Goal: Complete application form

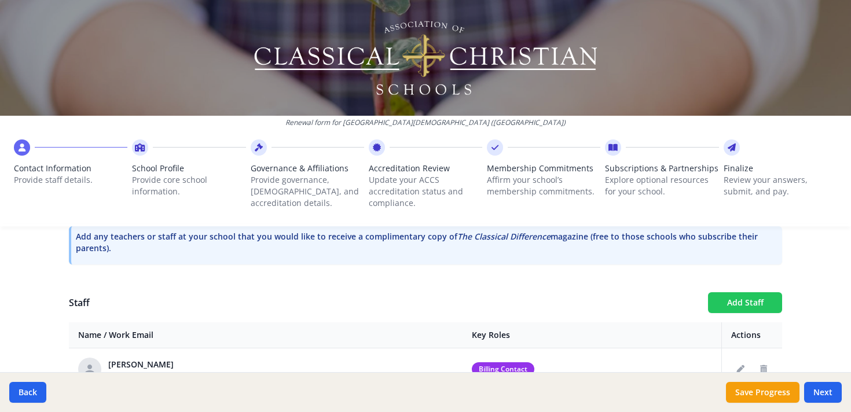
scroll to position [368, 0]
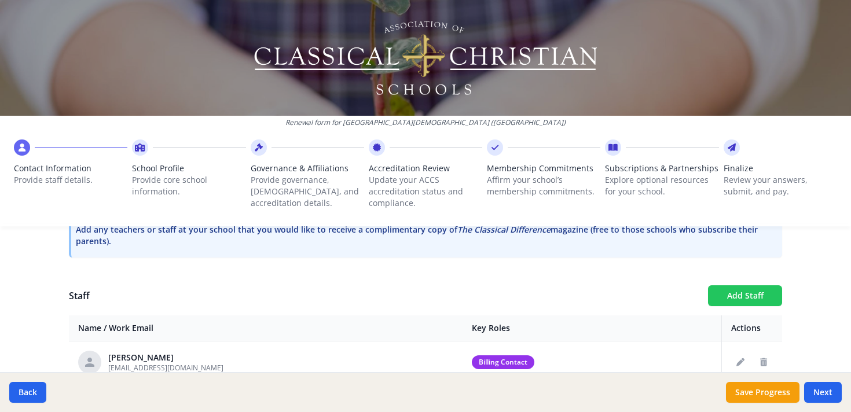
click at [741, 296] on button "Add Staff" at bounding box center [745, 295] width 74 height 21
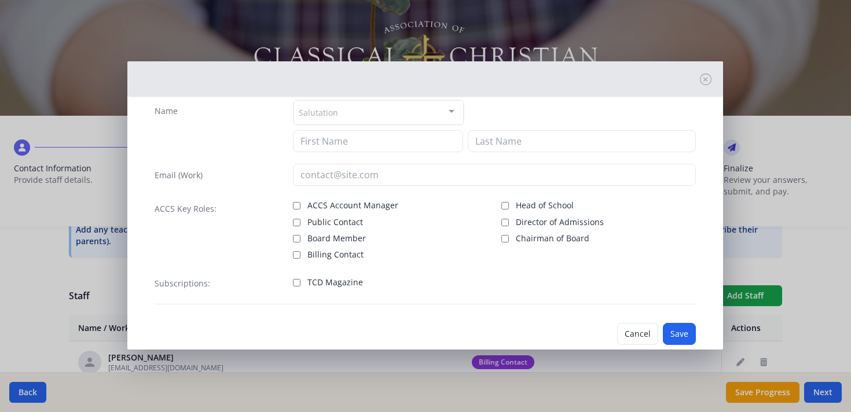
scroll to position [47, 0]
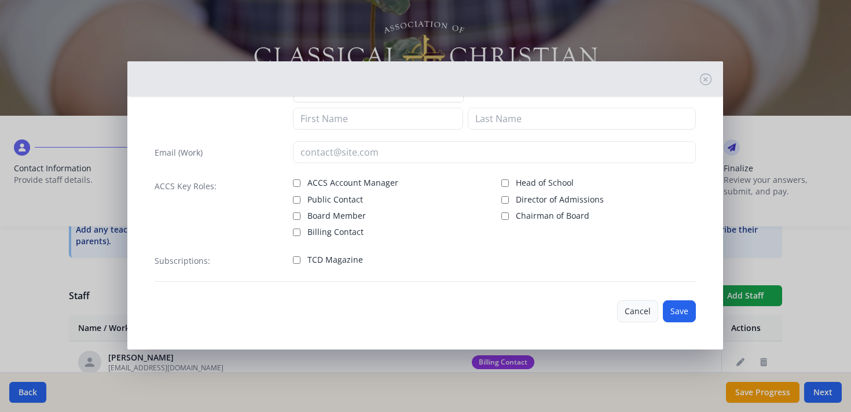
click at [634, 314] on button "Cancel" at bounding box center [637, 311] width 41 height 22
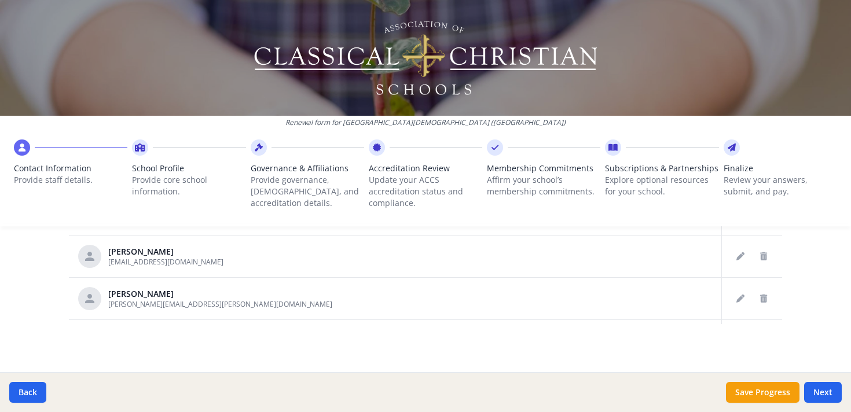
scroll to position [1572, 0]
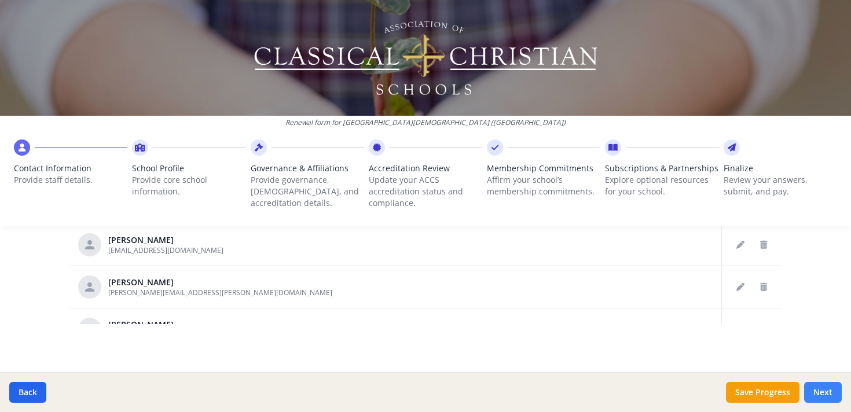
click at [825, 393] on button "Next" at bounding box center [823, 392] width 38 height 21
type input "[PHONE_NUMBER]"
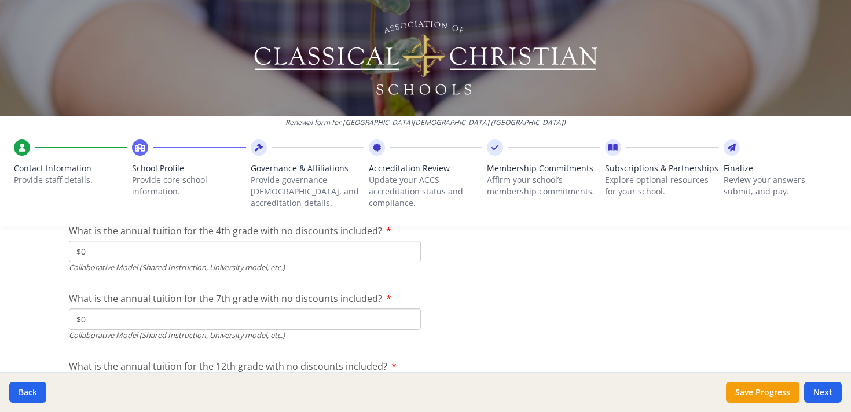
scroll to position [3982, 0]
click at [829, 394] on button "Next" at bounding box center [823, 392] width 38 height 21
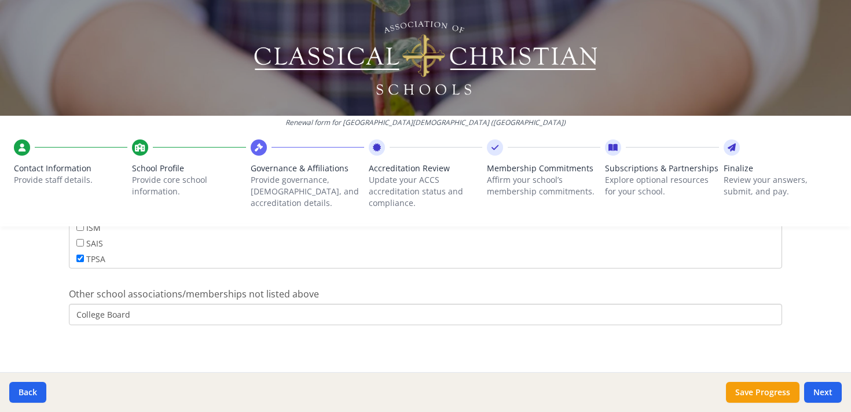
scroll to position [813, 0]
click at [829, 392] on button "Next" at bounding box center [823, 392] width 38 height 21
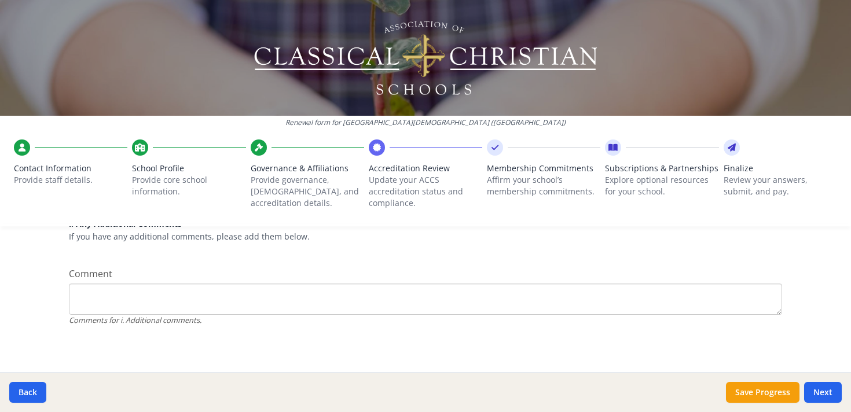
scroll to position [1616, 0]
click at [832, 393] on button "Next" at bounding box center [823, 392] width 38 height 21
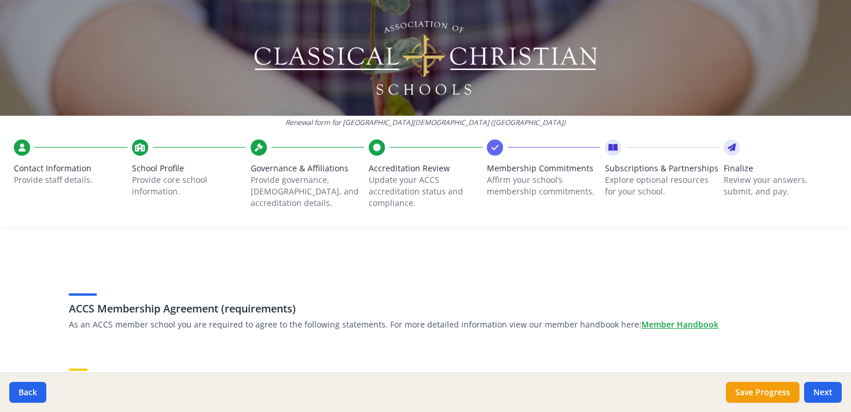
scroll to position [0, 0]
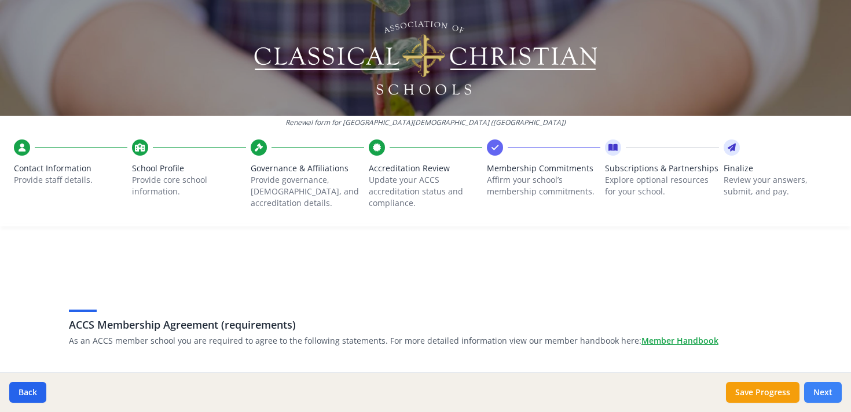
click at [826, 394] on button "Next" at bounding box center [823, 392] width 38 height 21
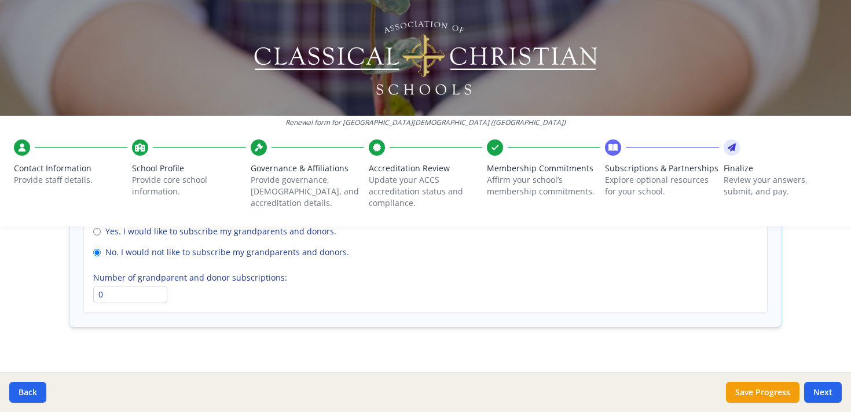
scroll to position [922, 0]
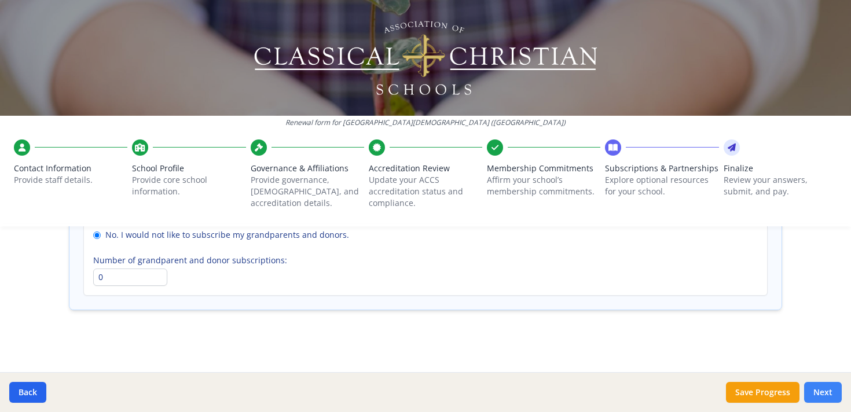
click at [815, 393] on button "Next" at bounding box center [823, 392] width 38 height 21
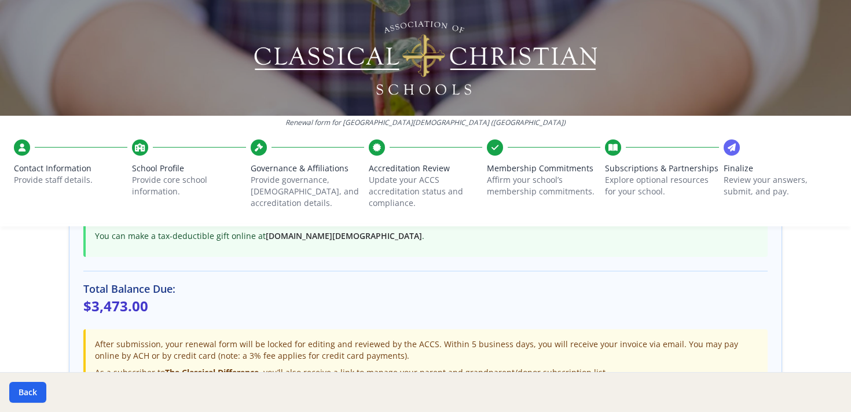
scroll to position [325, 0]
click at [388, 168] on span "Accreditation Review" at bounding box center [425, 169] width 113 height 12
click at [376, 149] on icon at bounding box center [377, 148] width 8 height 12
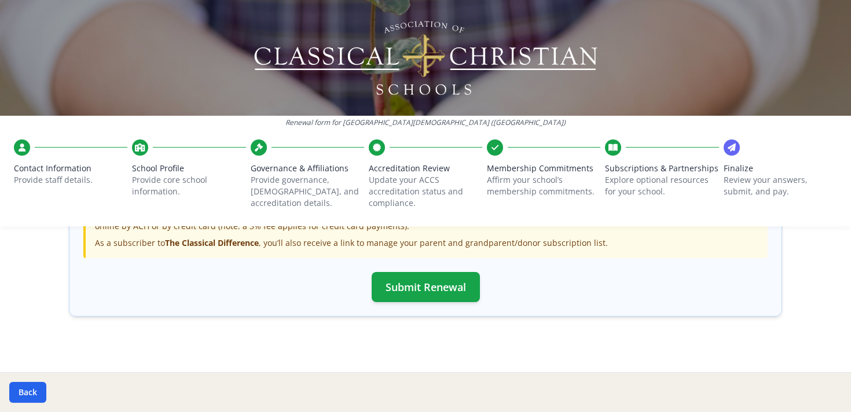
scroll to position [462, 0]
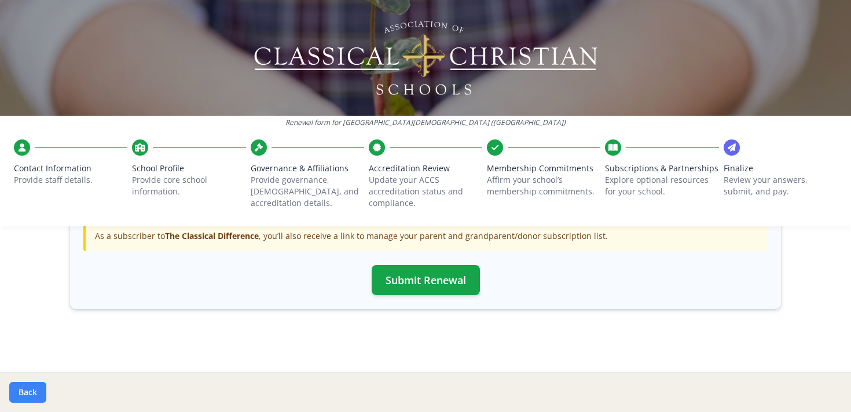
click at [32, 390] on button "Back" at bounding box center [27, 392] width 37 height 21
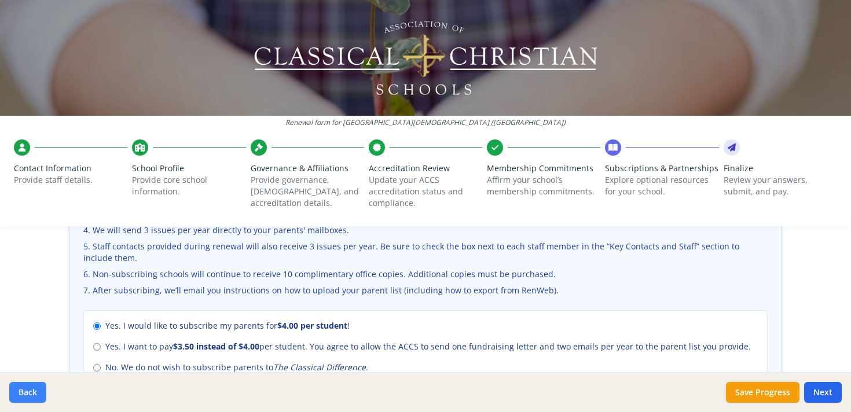
click at [32, 389] on button "Back" at bounding box center [27, 392] width 37 height 21
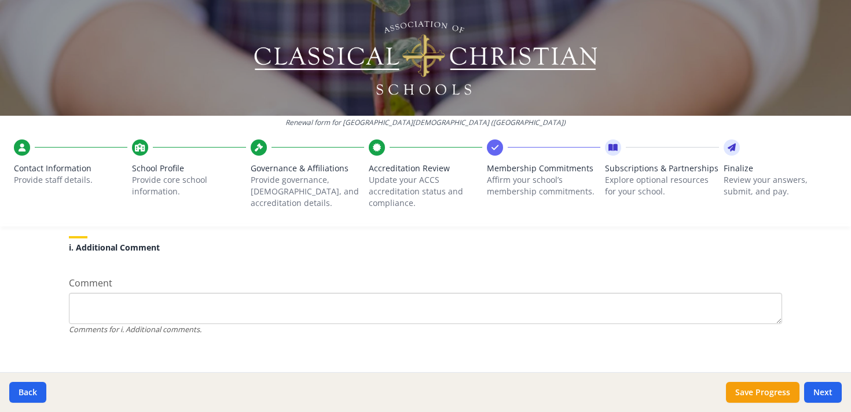
scroll to position [1134, 0]
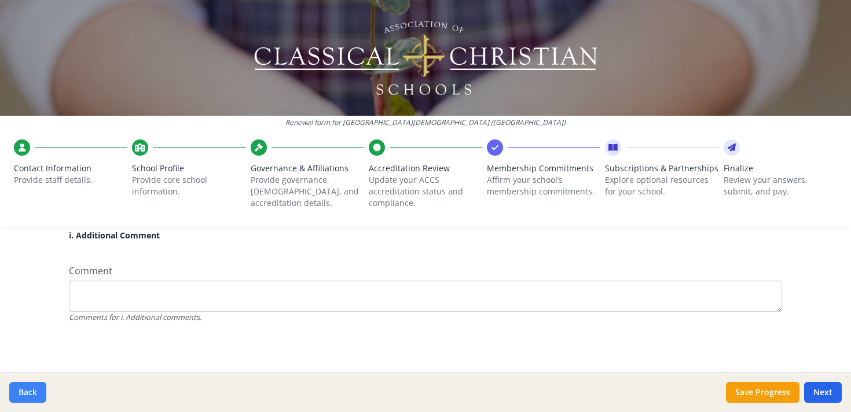
click at [23, 389] on button "Back" at bounding box center [27, 392] width 37 height 21
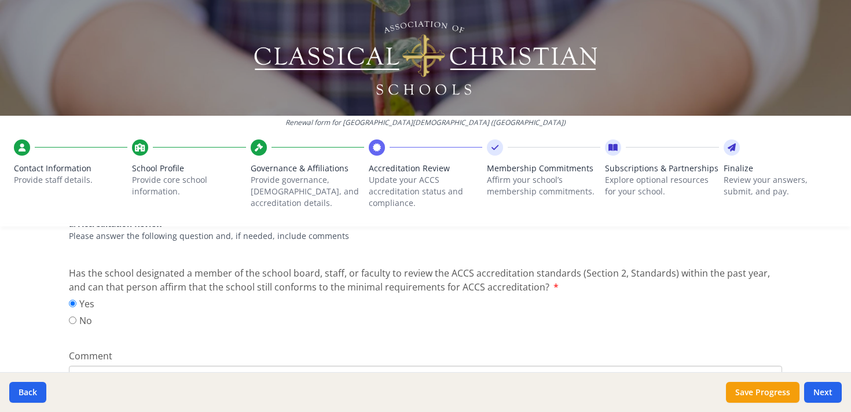
scroll to position [181, 0]
click at [31, 387] on button "Back" at bounding box center [27, 392] width 37 height 21
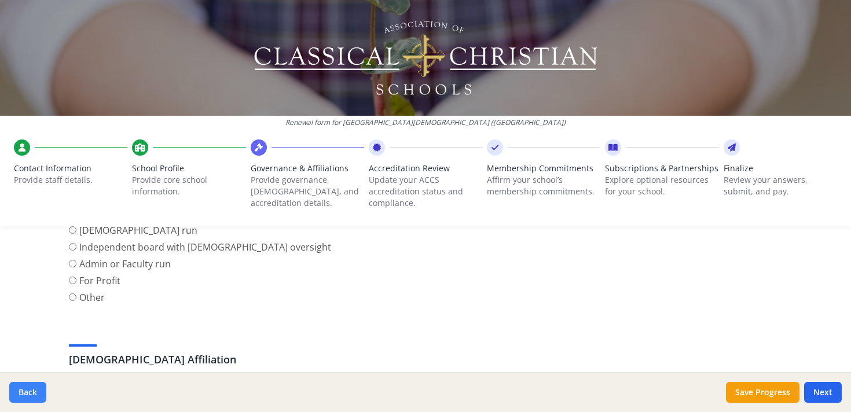
click at [27, 393] on button "Back" at bounding box center [27, 392] width 37 height 21
type input "[PHONE_NUMBER]"
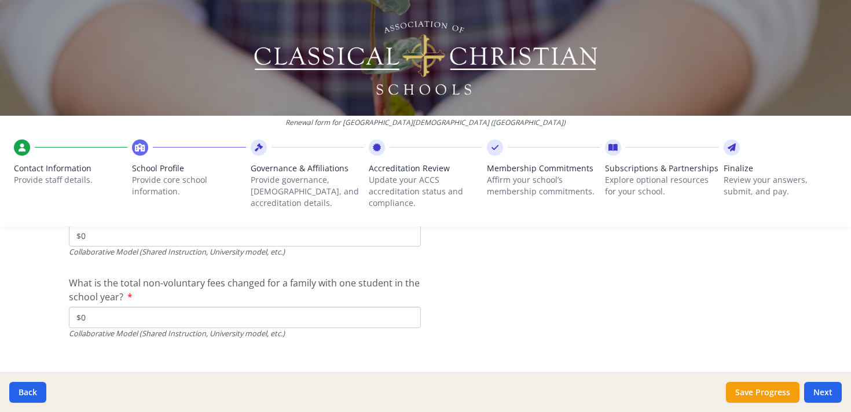
scroll to position [4146, 0]
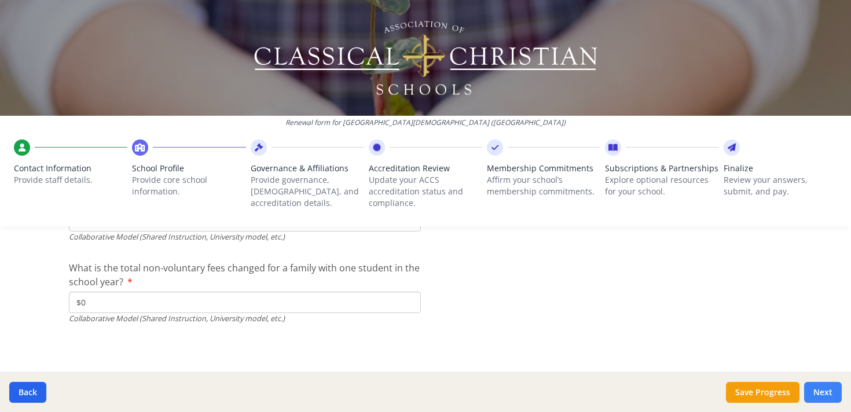
click at [820, 391] on button "Next" at bounding box center [823, 392] width 38 height 21
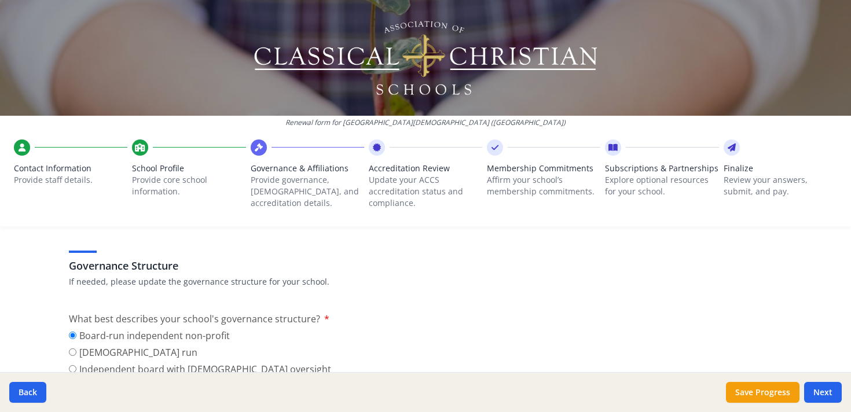
scroll to position [0, 0]
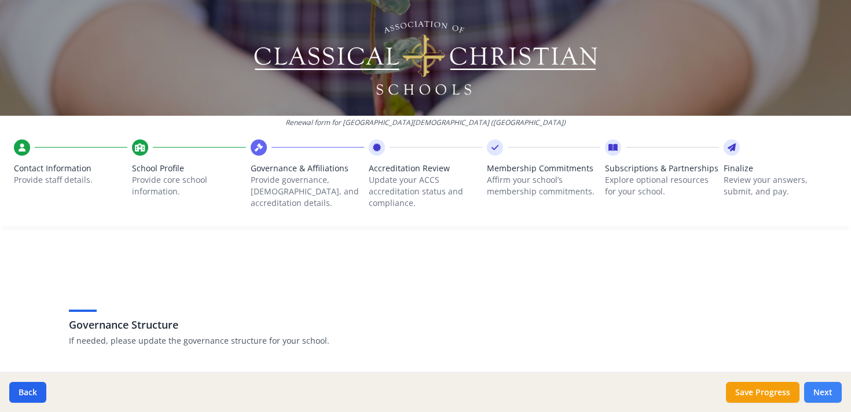
click at [827, 389] on button "Next" at bounding box center [823, 392] width 38 height 21
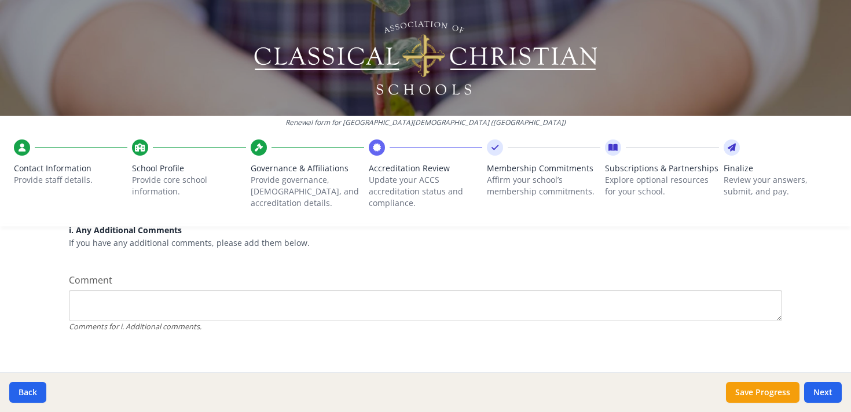
scroll to position [1616, 0]
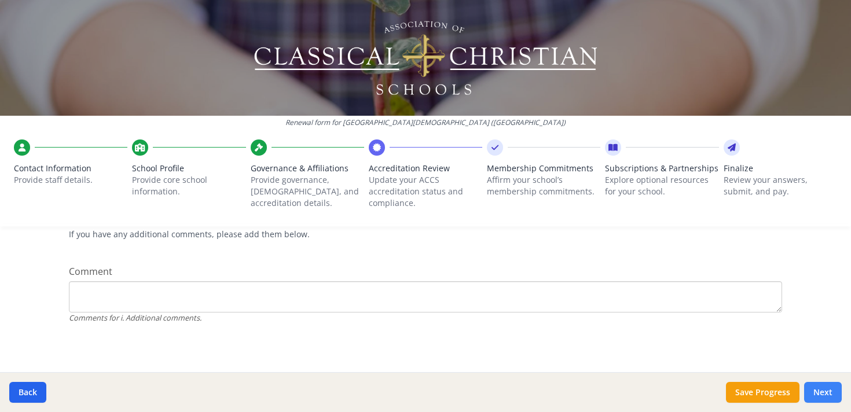
click at [825, 391] on button "Next" at bounding box center [823, 392] width 38 height 21
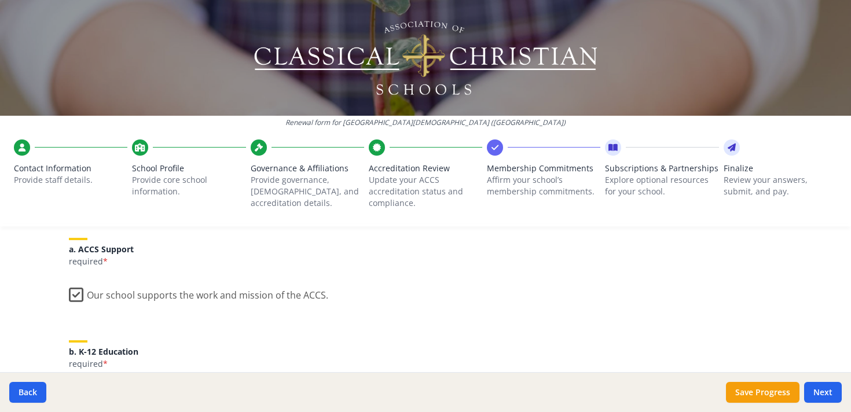
scroll to position [0, 0]
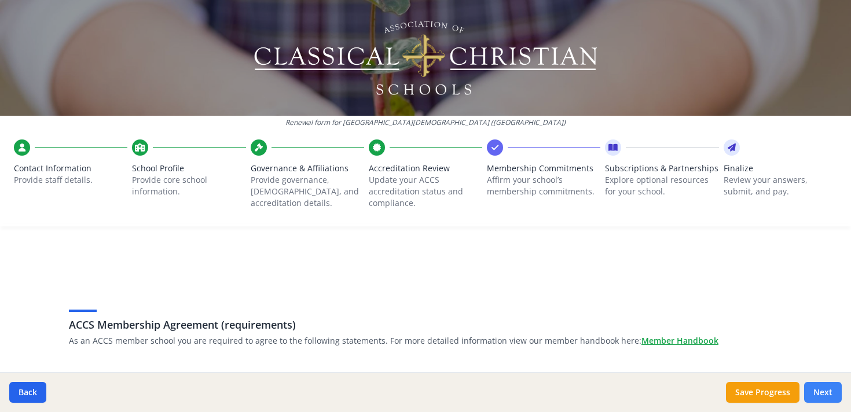
click at [825, 391] on button "Next" at bounding box center [823, 392] width 38 height 21
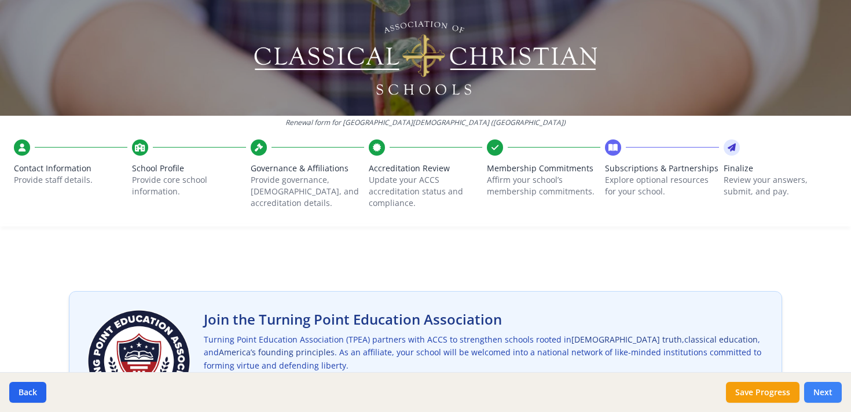
click at [825, 391] on button "Next" at bounding box center [823, 392] width 38 height 21
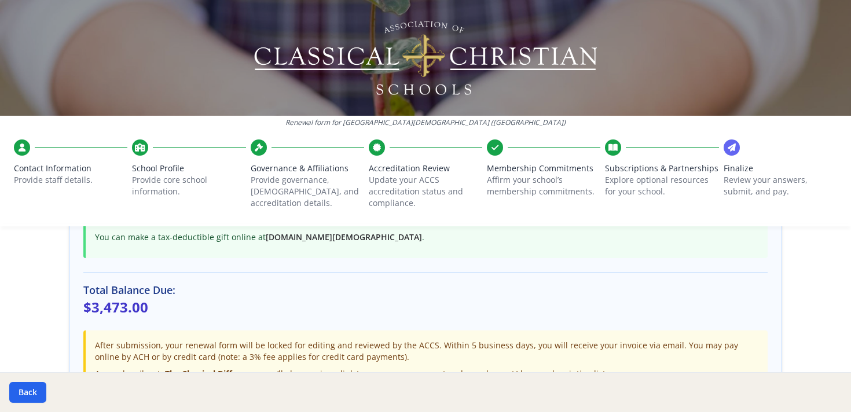
scroll to position [325, 0]
